Goal: Use online tool/utility: Utilize a website feature to perform a specific function

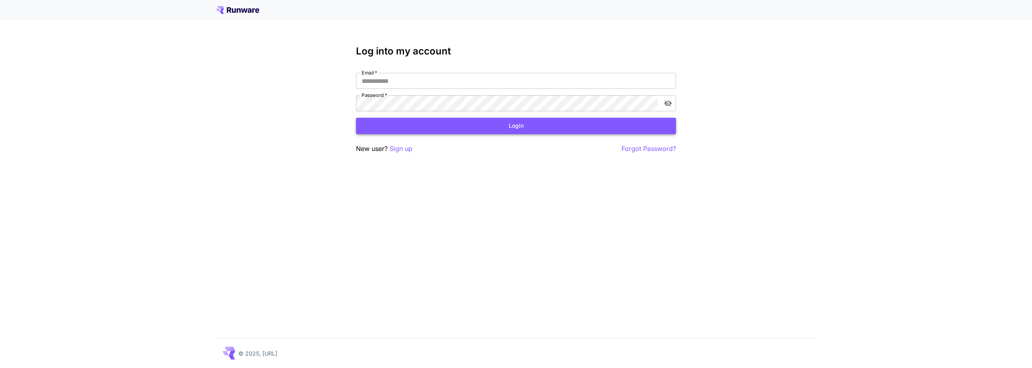
type input "**********"
click at [498, 124] on button "Login" at bounding box center [516, 126] width 320 height 16
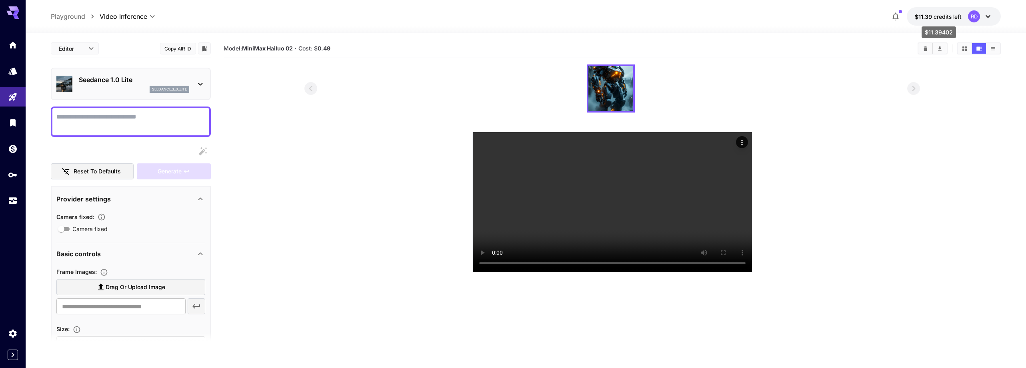
click at [938, 18] on span "credits left" at bounding box center [948, 16] width 28 height 7
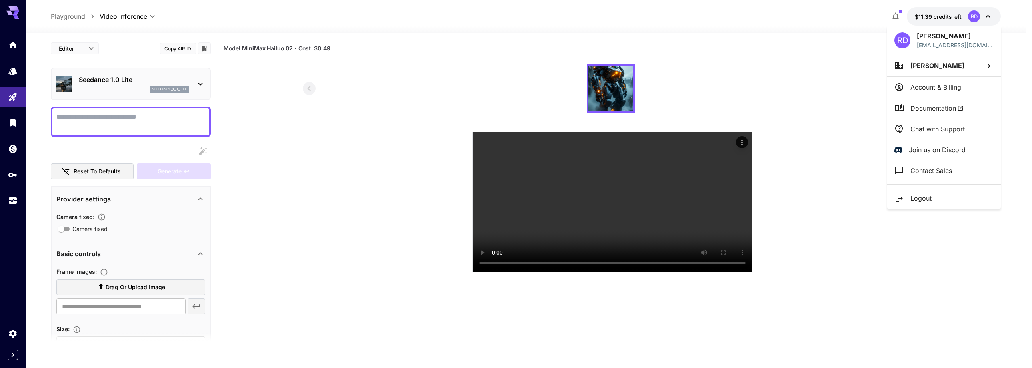
click at [926, 14] on div at bounding box center [516, 184] width 1032 height 368
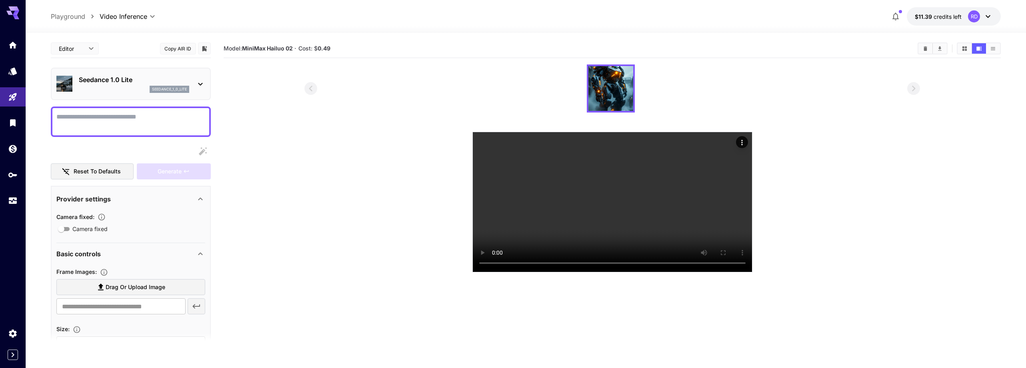
click at [926, 14] on span "$11.39" at bounding box center [924, 16] width 19 height 7
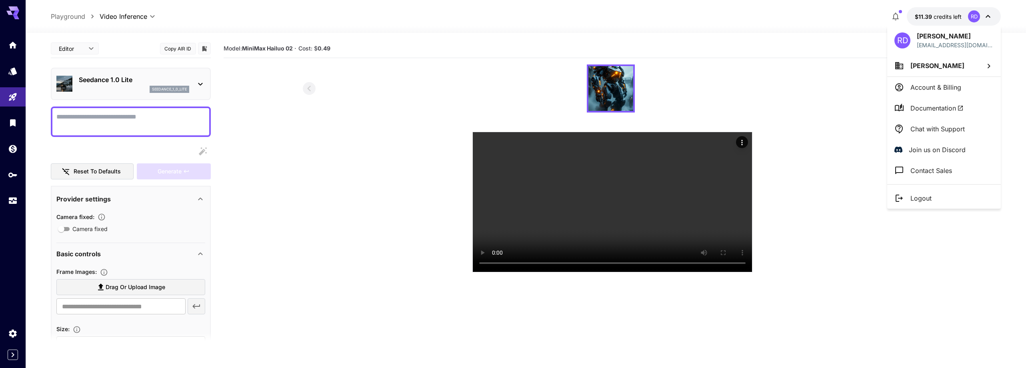
click at [12, 149] on div at bounding box center [516, 184] width 1032 height 368
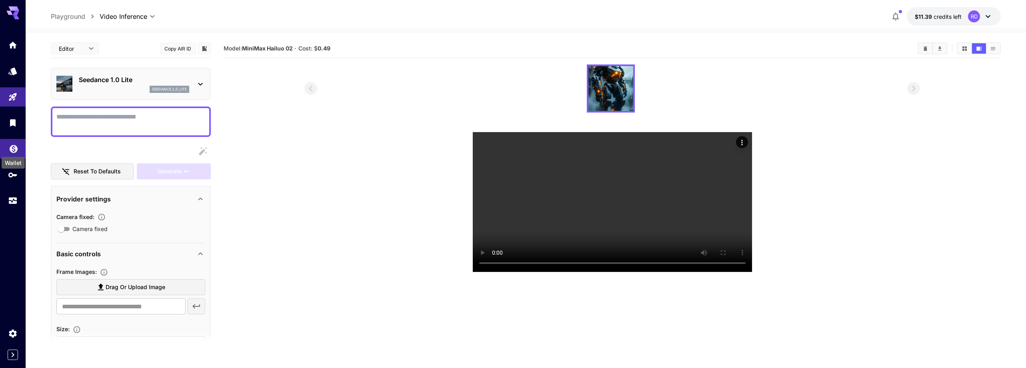
click at [13, 146] on icon "Wallet" at bounding box center [14, 146] width 8 height 8
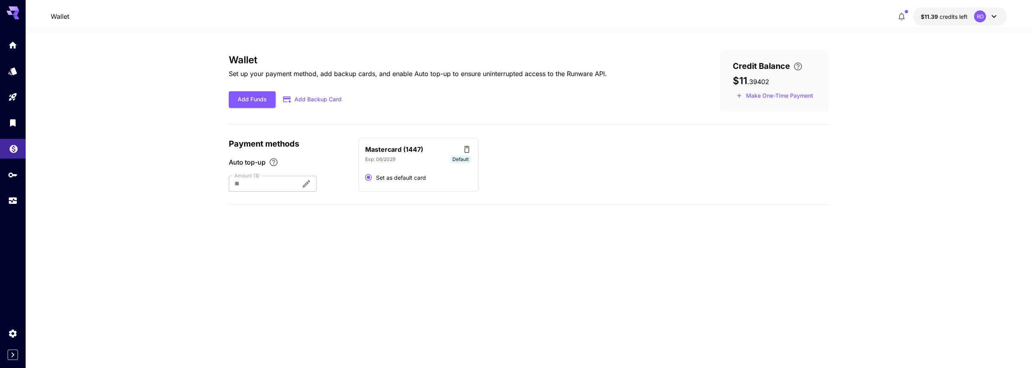
click at [14, 148] on icon "Wallet" at bounding box center [14, 147] width 10 height 10
click at [12, 44] on icon "Home" at bounding box center [14, 42] width 8 height 7
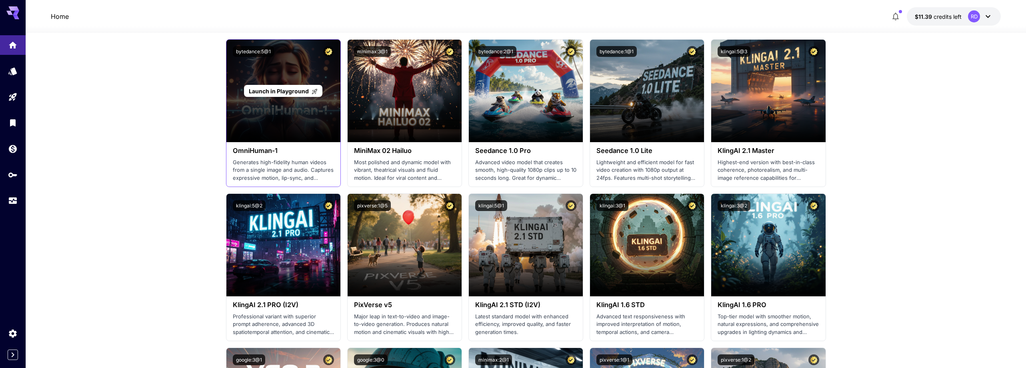
scroll to position [160, 0]
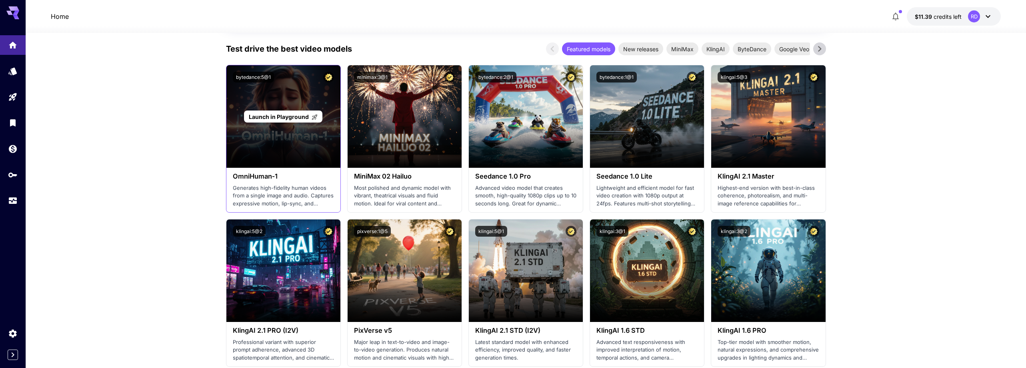
click at [295, 118] on span "Launch in Playground" at bounding box center [279, 116] width 60 height 7
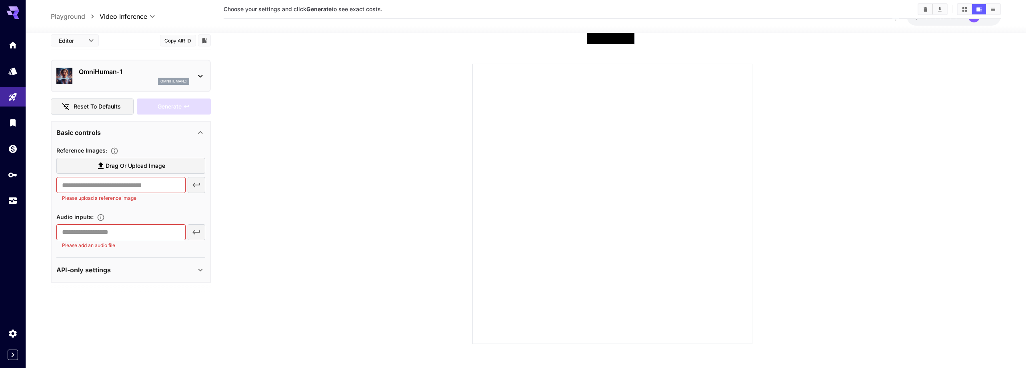
scroll to position [63, 0]
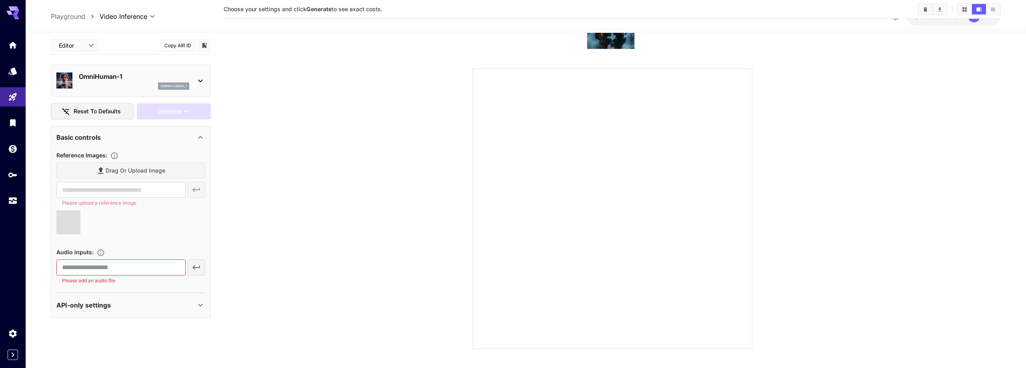
type input "**********"
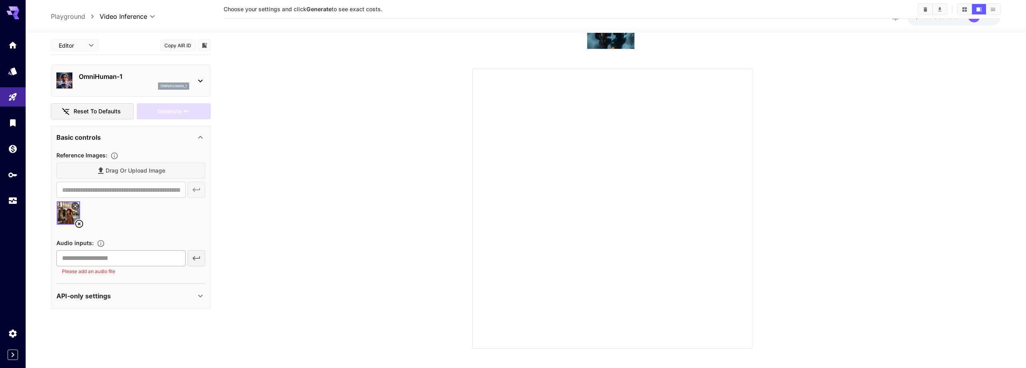
click at [100, 258] on input "text" at bounding box center [120, 258] width 129 height 16
click at [132, 232] on div "**********" at bounding box center [130, 212] width 149 height 125
click at [161, 235] on div "**********" at bounding box center [130, 212] width 149 height 125
click at [196, 259] on div "​ Please add an audio file" at bounding box center [130, 262] width 149 height 25
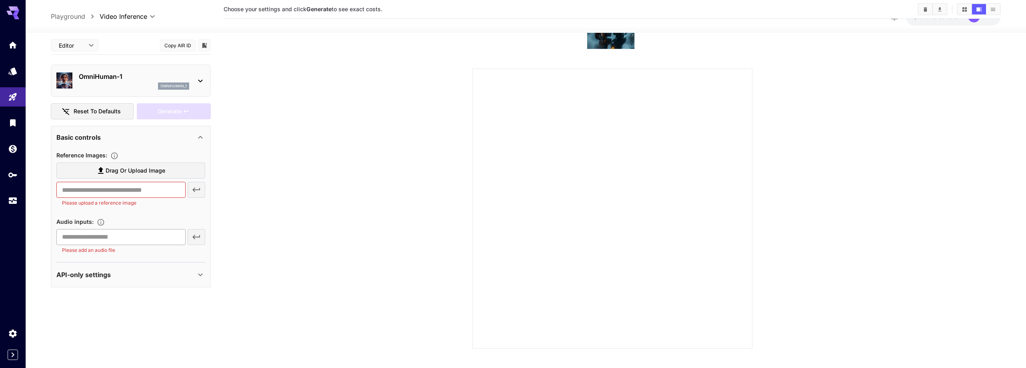
click at [101, 238] on input "text" at bounding box center [120, 236] width 129 height 16
click at [200, 78] on icon at bounding box center [201, 81] width 10 height 10
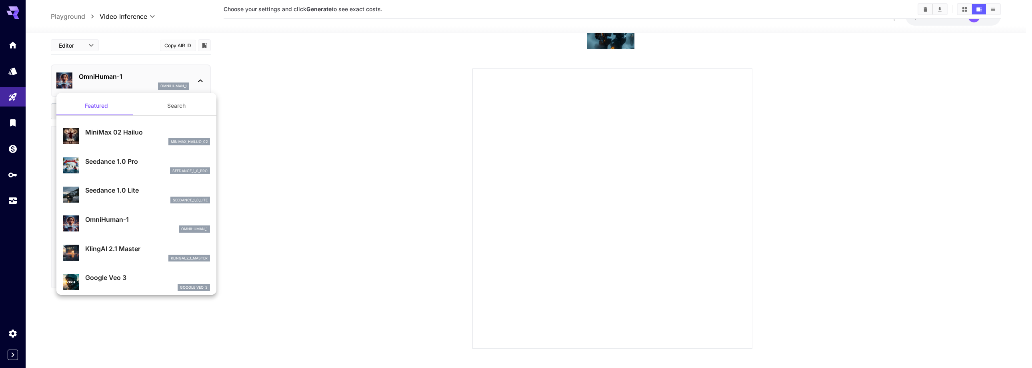
click at [115, 219] on p "OmniHuman‑1" at bounding box center [147, 219] width 125 height 10
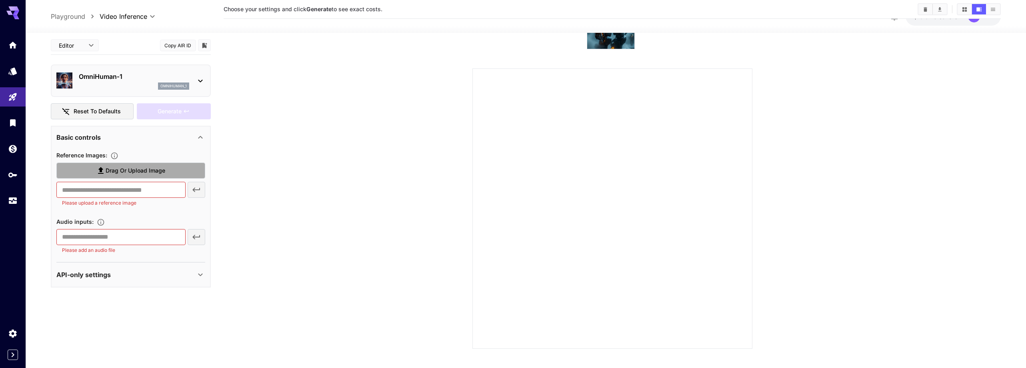
click at [153, 169] on span "Drag or upload image" at bounding box center [136, 171] width 60 height 10
click at [0, 0] on input "Drag or upload image" at bounding box center [0, 0] width 0 height 0
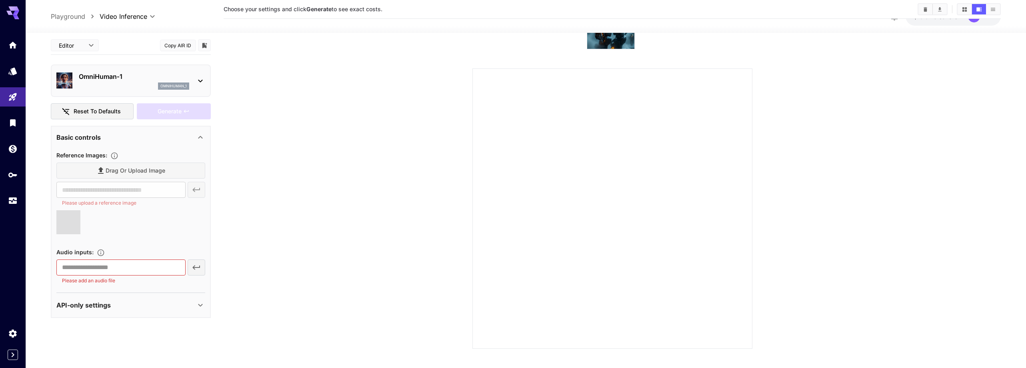
type input "**********"
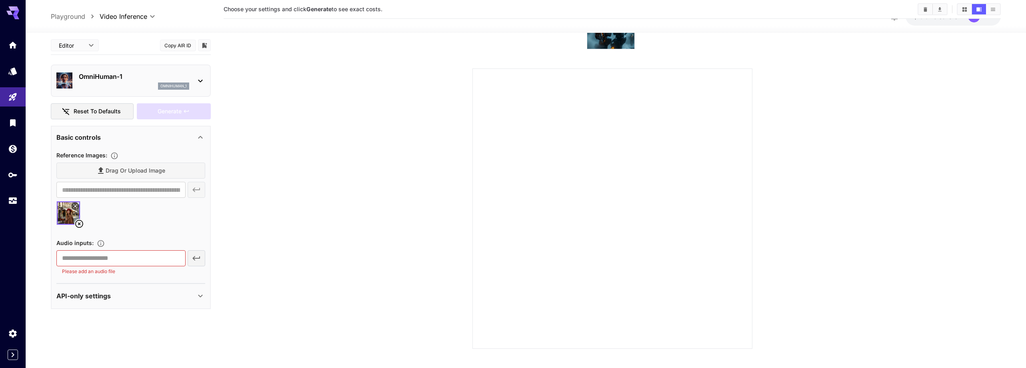
click at [72, 242] on span "Audio inputs :" at bounding box center [74, 242] width 37 height 7
drag, startPoint x: 64, startPoint y: 273, endPoint x: 124, endPoint y: 274, distance: 59.6
click at [124, 274] on p "Please add an audio file" at bounding box center [121, 271] width 118 height 8
click at [123, 272] on p "Please add an audio file" at bounding box center [121, 271] width 118 height 8
click at [139, 171] on div "Drag or upload image" at bounding box center [130, 170] width 149 height 16
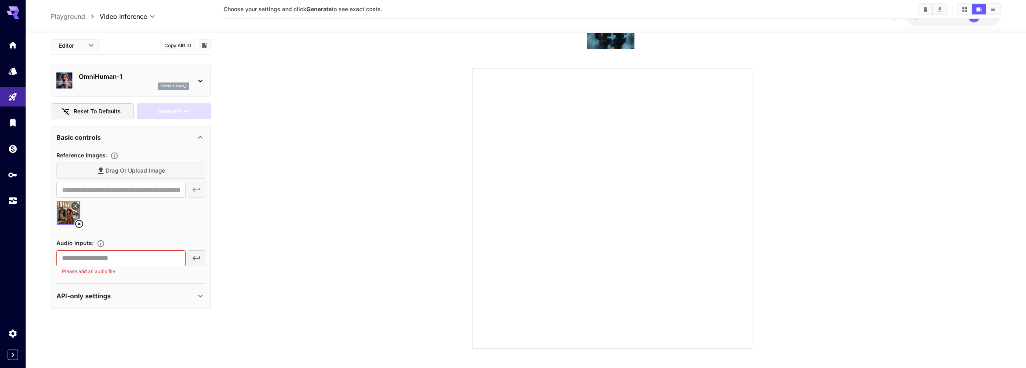
click at [123, 171] on div "Drag or upload image" at bounding box center [130, 170] width 149 height 16
click at [148, 170] on div "Drag or upload image" at bounding box center [130, 170] width 149 height 16
click at [128, 170] on div "Drag or upload image" at bounding box center [130, 170] width 149 height 16
click at [80, 220] on icon at bounding box center [79, 224] width 10 height 10
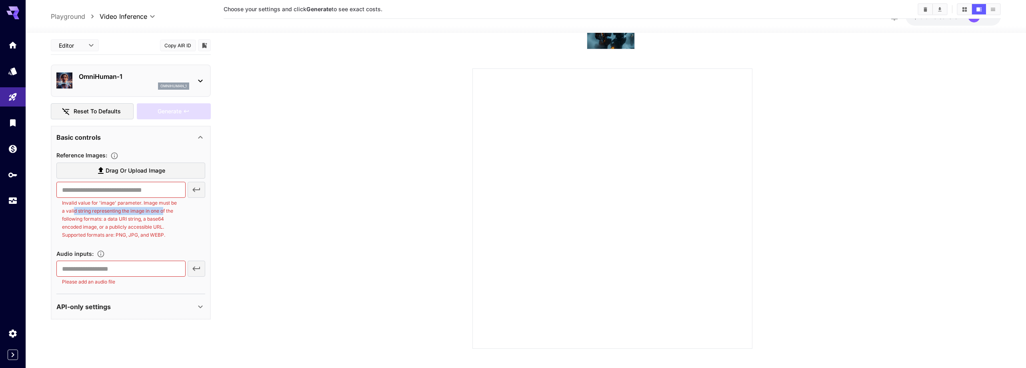
drag, startPoint x: 74, startPoint y: 212, endPoint x: 164, endPoint y: 209, distance: 89.3
click at [164, 209] on p "Invalid value for 'image' parameter. Image must be a valid string representing …" at bounding box center [121, 219] width 118 height 40
drag, startPoint x: 80, startPoint y: 220, endPoint x: 156, endPoint y: 219, distance: 75.6
click at [156, 219] on p "Invalid value for 'image' parameter. Image must be a valid string representing …" at bounding box center [121, 219] width 118 height 40
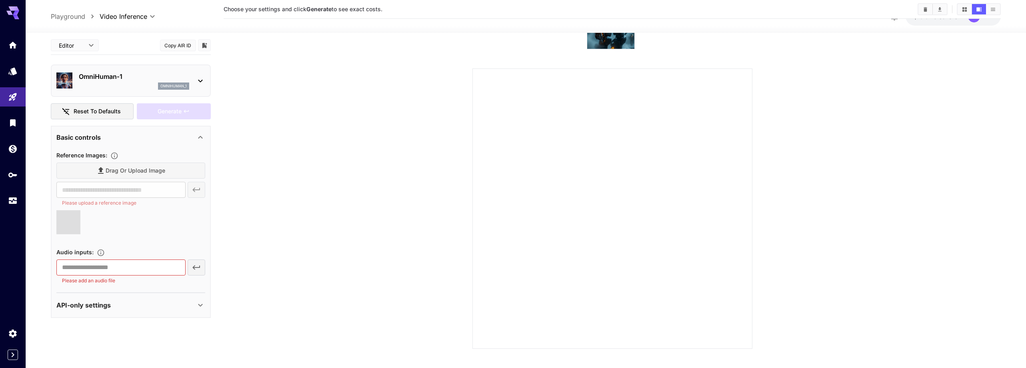
type input "**********"
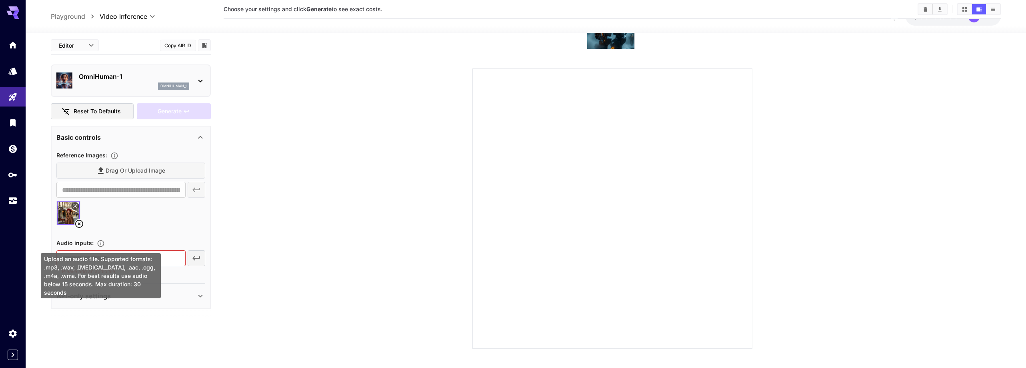
click at [101, 241] on icon "Upload an audio file. Supported formats: .mp3, .wav, .flac, .aac, .ogg, .m4a, .…" at bounding box center [101, 243] width 8 height 8
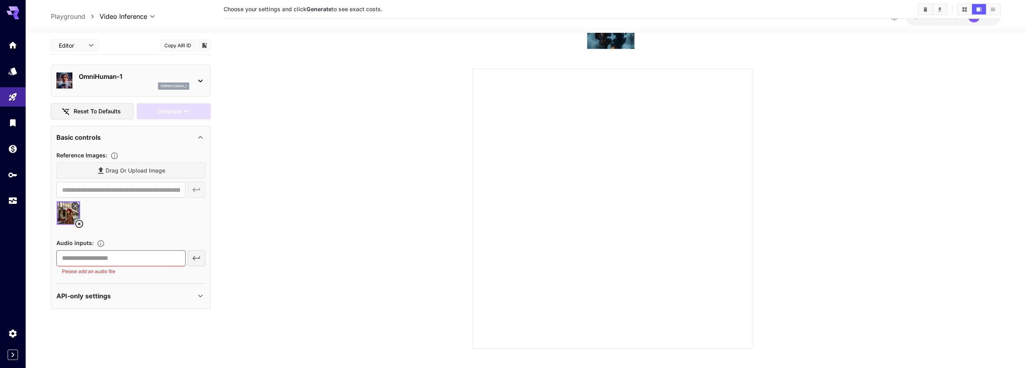
click at [198, 298] on icon at bounding box center [201, 296] width 10 height 10
click at [201, 82] on icon at bounding box center [201, 81] width 10 height 10
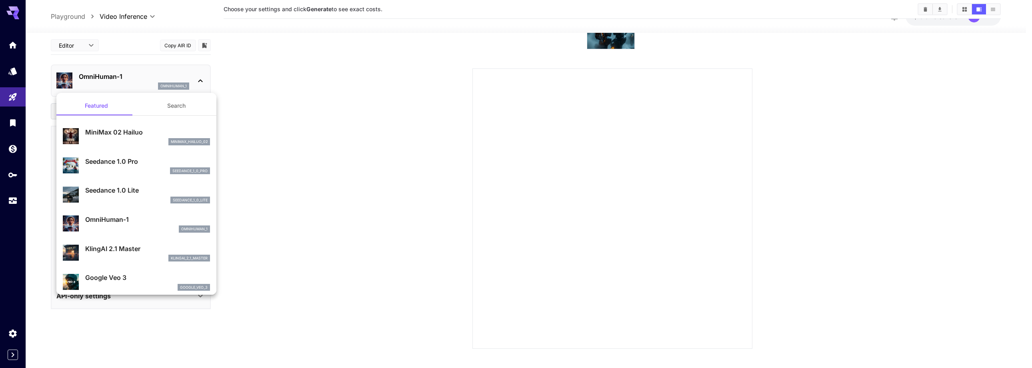
click at [174, 107] on button "Search" at bounding box center [176, 105] width 80 height 19
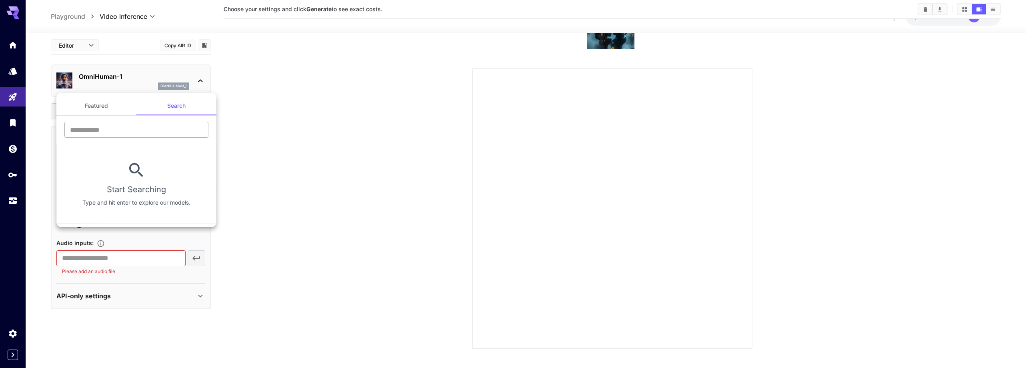
click at [121, 126] on input "text" at bounding box center [136, 130] width 144 height 16
type input "****"
